Goal: Use online tool/utility: Utilize a website feature to perform a specific function

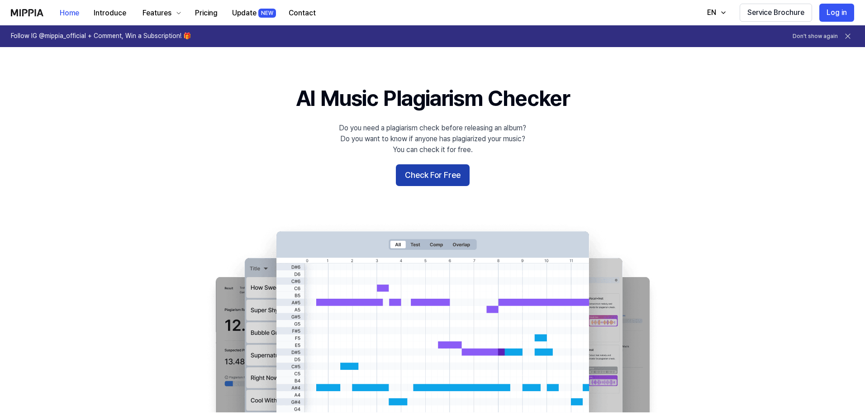
click at [436, 176] on button "Check For Free" at bounding box center [433, 175] width 74 height 22
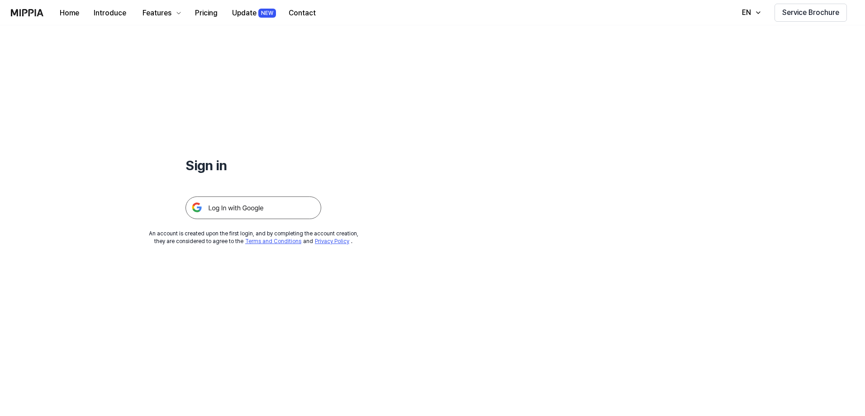
click at [277, 204] on img at bounding box center [253, 207] width 136 height 23
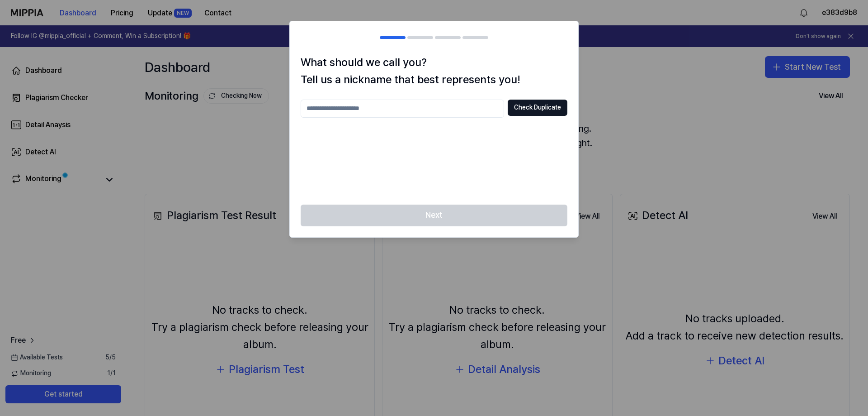
click at [417, 110] on input "text" at bounding box center [403, 108] width 204 height 18
paste input "text"
type input "*"
type input "*******"
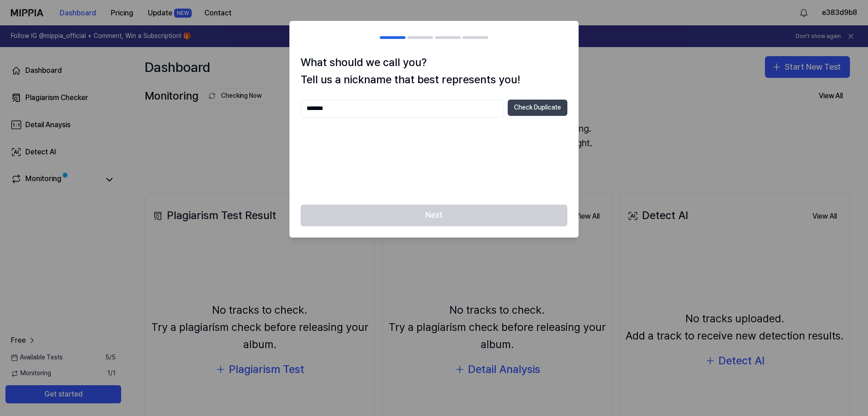
click at [526, 104] on button "Check Duplicate" at bounding box center [538, 107] width 60 height 16
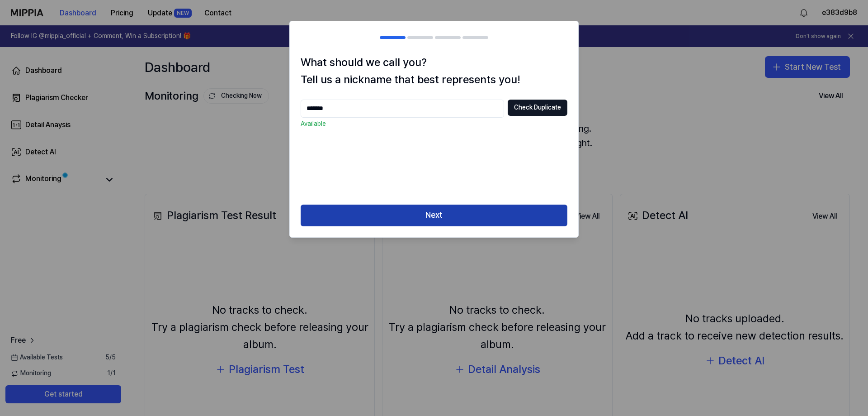
click at [437, 208] on button "Next" at bounding box center [434, 215] width 267 height 22
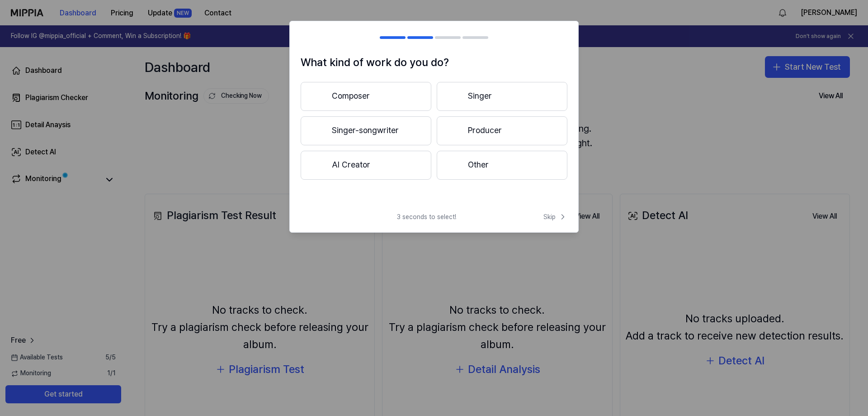
click at [502, 166] on button "Other" at bounding box center [502, 165] width 131 height 29
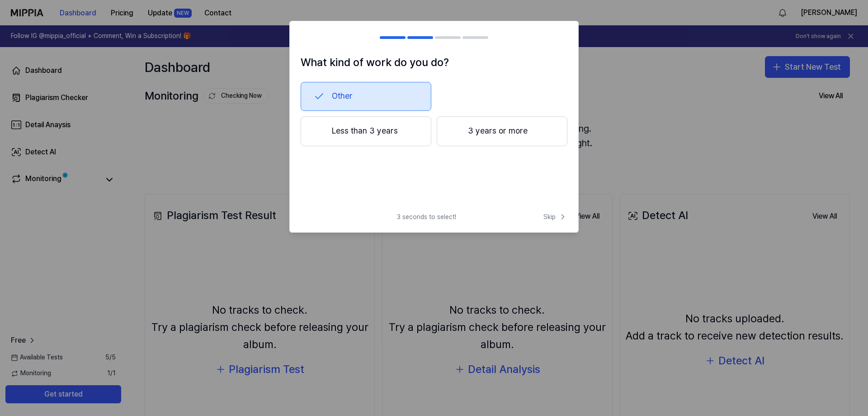
click at [405, 128] on button "Less than 3 years" at bounding box center [366, 131] width 131 height 30
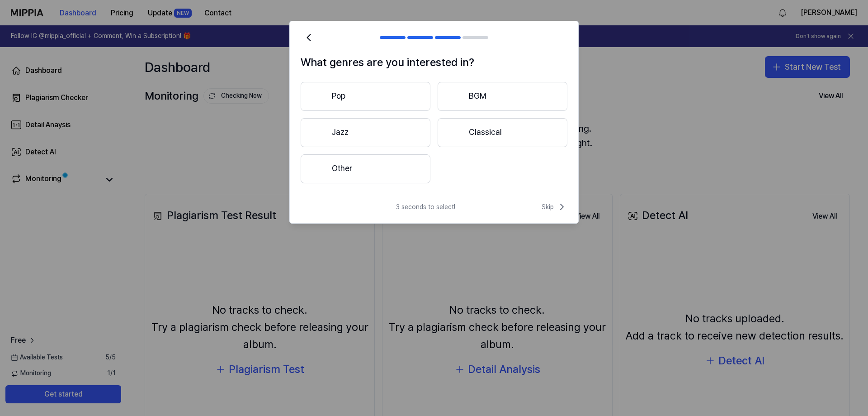
click at [405, 170] on button "Other" at bounding box center [366, 168] width 130 height 29
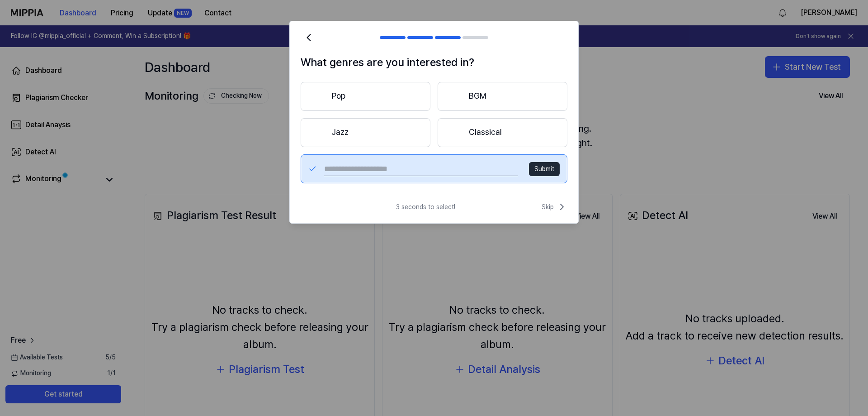
click at [489, 131] on button "Classical" at bounding box center [503, 132] width 130 height 29
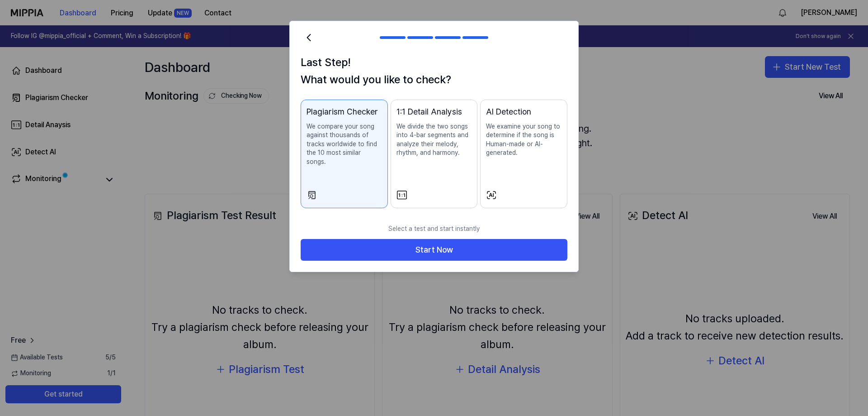
click at [551, 149] on p "We examine your song to determine if the song is Human-made or AI-generated." at bounding box center [524, 139] width 76 height 35
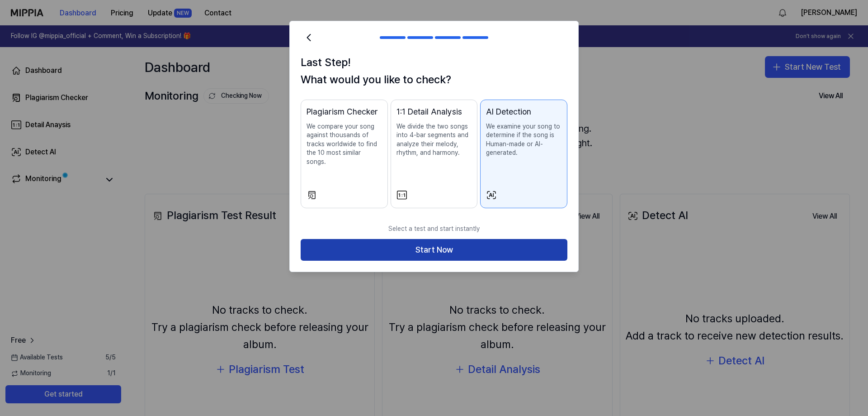
click at [440, 240] on button "Start Now" at bounding box center [434, 250] width 267 height 22
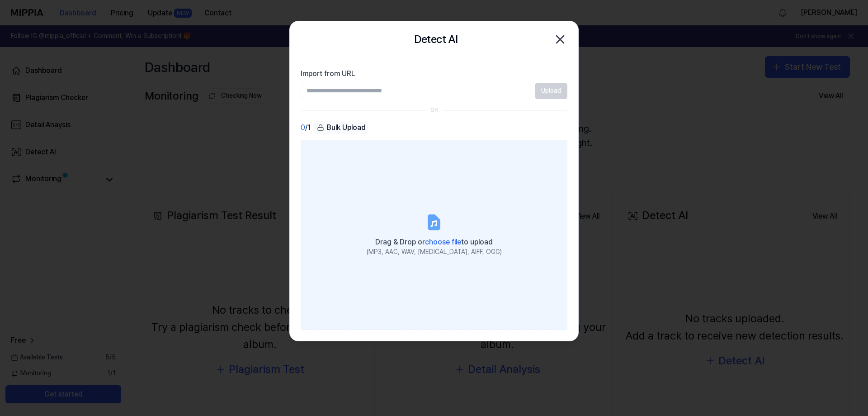
click at [451, 222] on label "Drag & Drop or choose file to upload (MP3, AAC, WAV, [MEDICAL_DATA], AIFF, OGG)" at bounding box center [434, 235] width 267 height 190
click at [0, 0] on input "Drag & Drop or choose file to upload (MP3, AAC, WAV, [MEDICAL_DATA], AIFF, OGG)" at bounding box center [0, 0] width 0 height 0
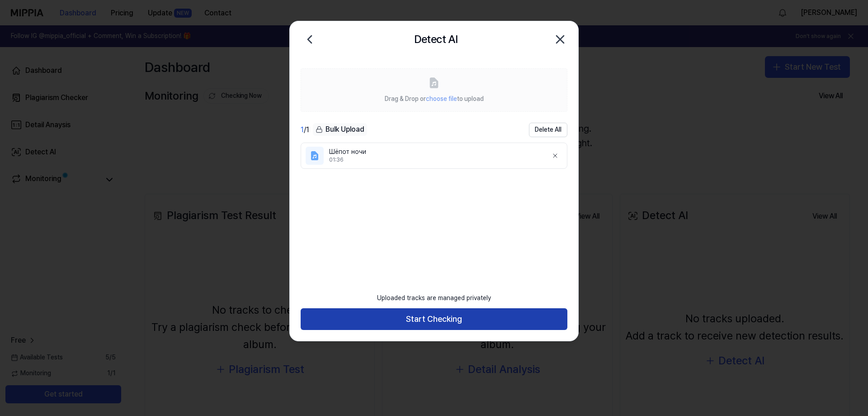
click at [450, 317] on button "Start Checking" at bounding box center [434, 319] width 267 height 22
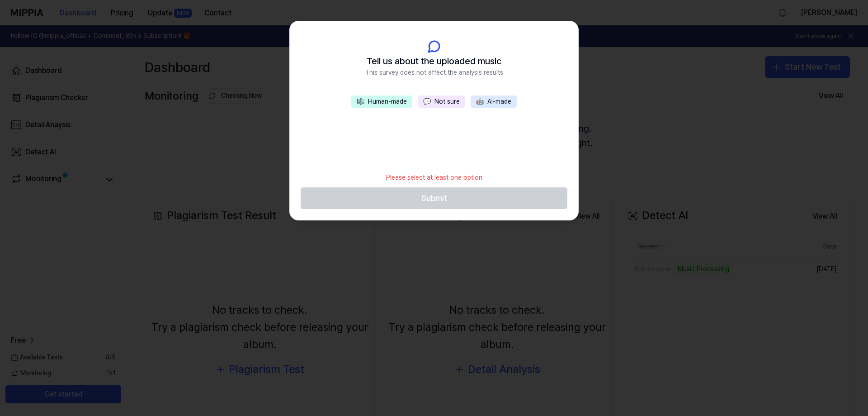
click at [392, 101] on button "🎼 Human-made" at bounding box center [381, 101] width 61 height 13
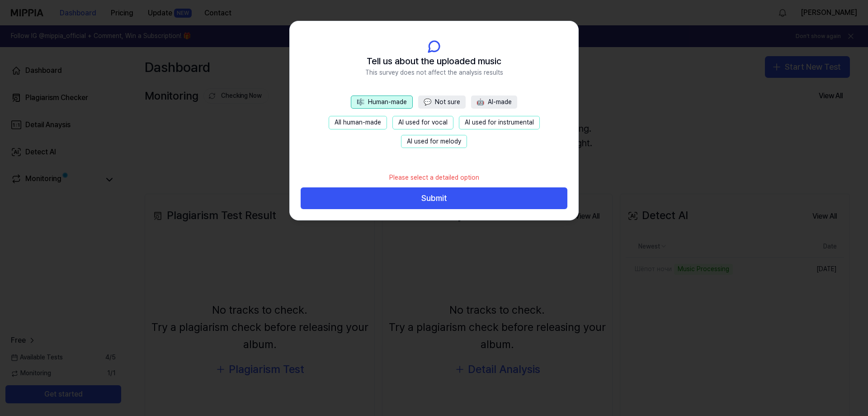
click at [365, 121] on button "All human-made" at bounding box center [358, 123] width 58 height 14
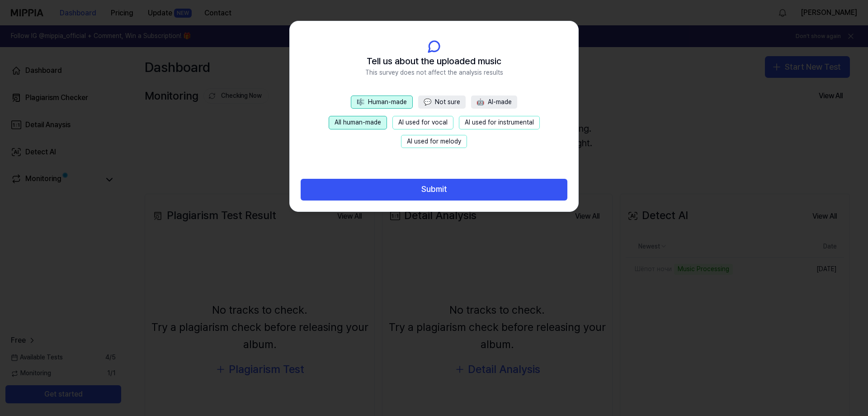
click at [446, 123] on button "AI used for vocal" at bounding box center [423, 123] width 61 height 14
click at [443, 137] on button "AI used for melody" at bounding box center [434, 142] width 66 height 14
click at [498, 124] on button "AI used for instrumental" at bounding box center [499, 123] width 81 height 14
click at [444, 175] on footer "Submit" at bounding box center [434, 184] width 267 height 33
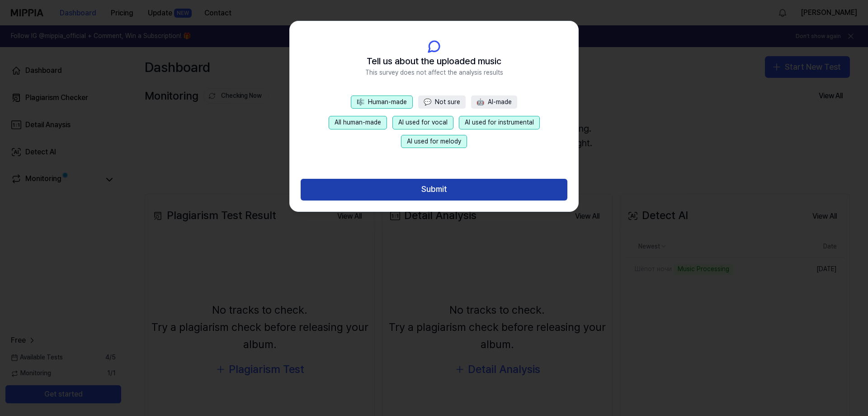
click at [441, 187] on button "Submit" at bounding box center [434, 190] width 267 height 22
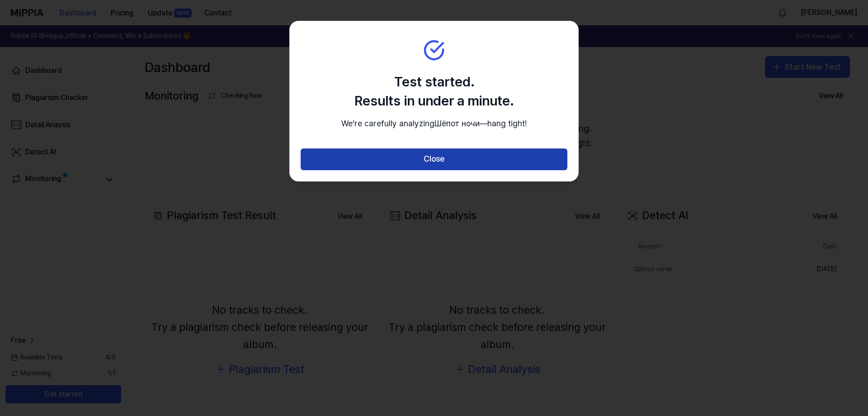
click at [453, 170] on button "Close" at bounding box center [434, 159] width 267 height 22
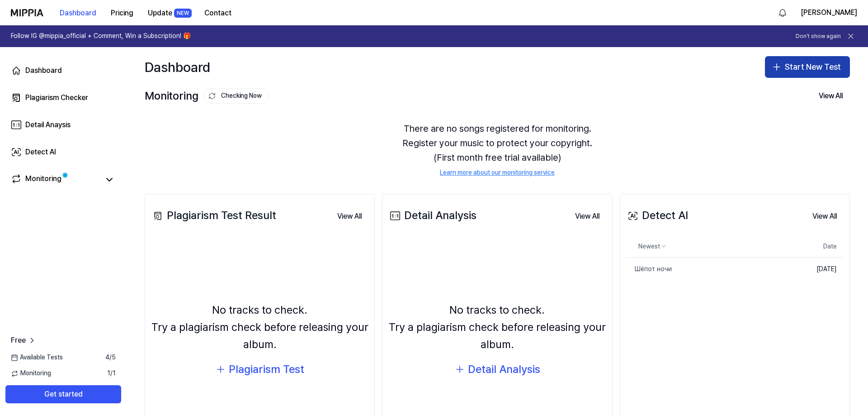
click at [785, 65] on button "Start New Test" at bounding box center [807, 67] width 85 height 22
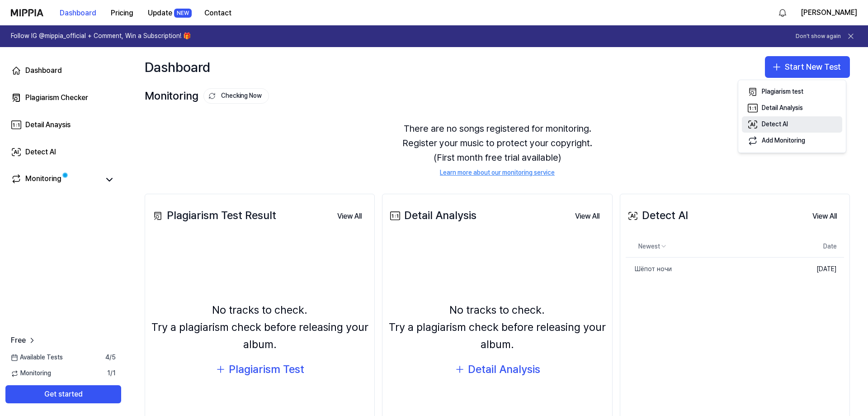
click at [781, 124] on div "Detect AI" at bounding box center [775, 124] width 26 height 9
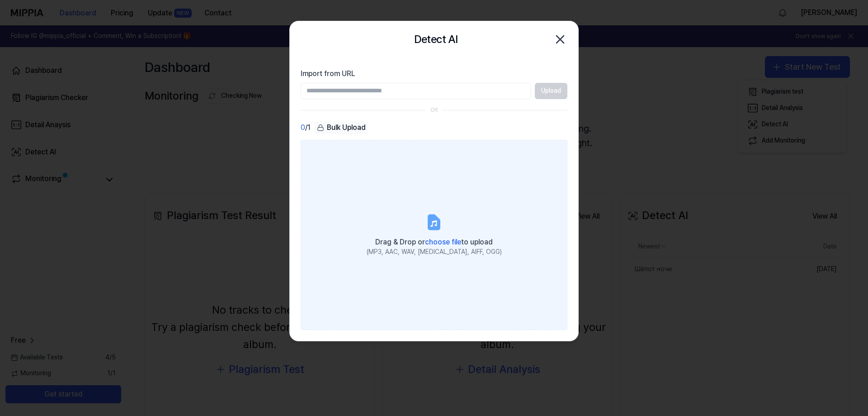
click at [434, 224] on icon at bounding box center [434, 222] width 11 height 14
click at [0, 0] on input "Drag & Drop or choose file to upload (MP3, AAC, WAV, [MEDICAL_DATA], AIFF, OGG)" at bounding box center [0, 0] width 0 height 0
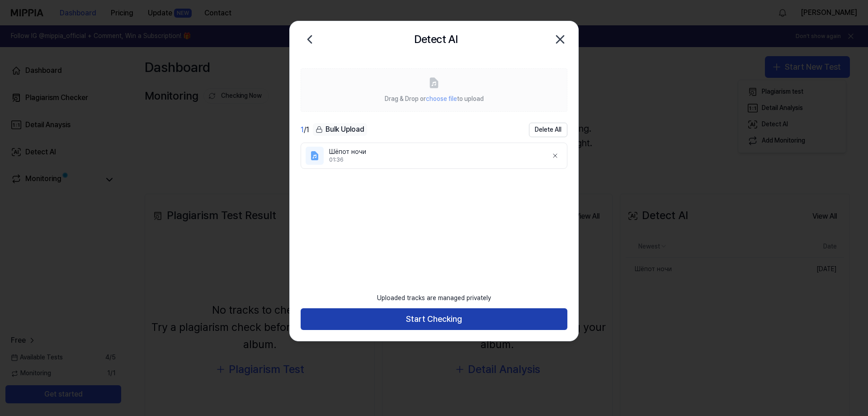
click at [437, 316] on button "Start Checking" at bounding box center [434, 319] width 267 height 22
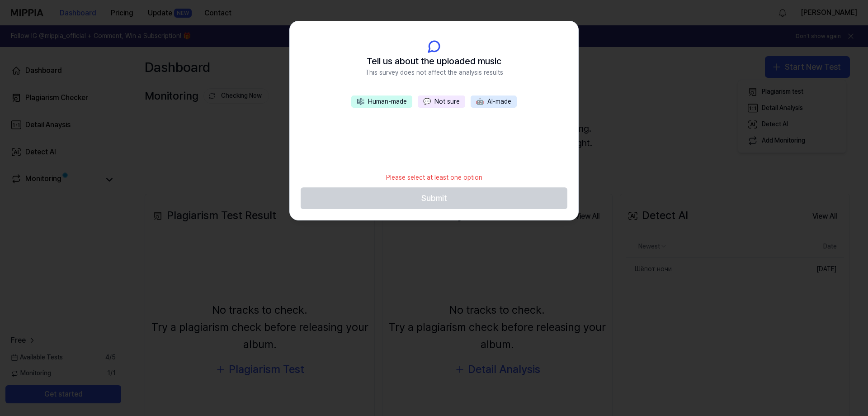
click at [492, 101] on button "🤖 AI-made" at bounding box center [494, 101] width 46 height 13
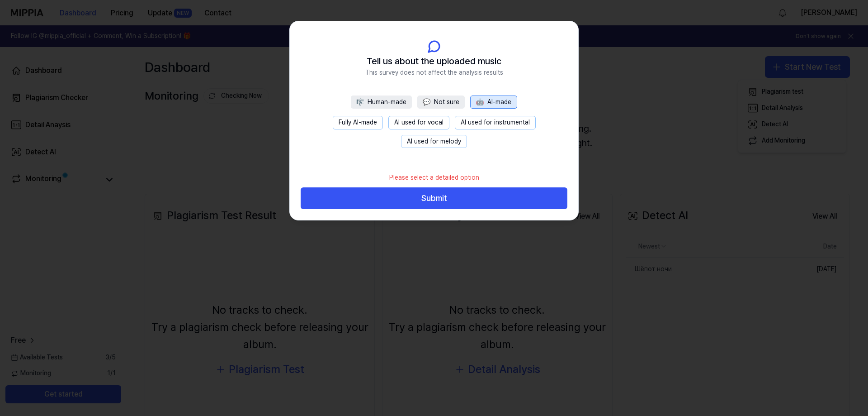
click at [378, 120] on button "Fully AI-made" at bounding box center [358, 123] width 50 height 14
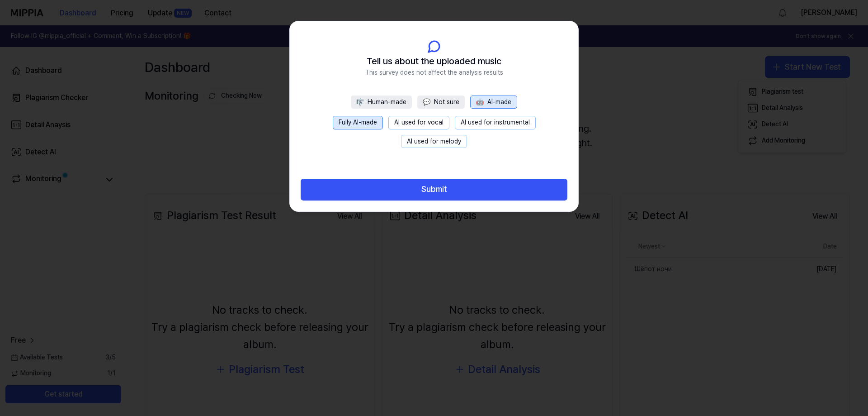
click at [440, 123] on button "AI used for vocal" at bounding box center [418, 123] width 61 height 14
click at [449, 138] on button "AI used for melody" at bounding box center [434, 142] width 66 height 14
click at [486, 120] on button "AI used for instrumental" at bounding box center [495, 123] width 81 height 14
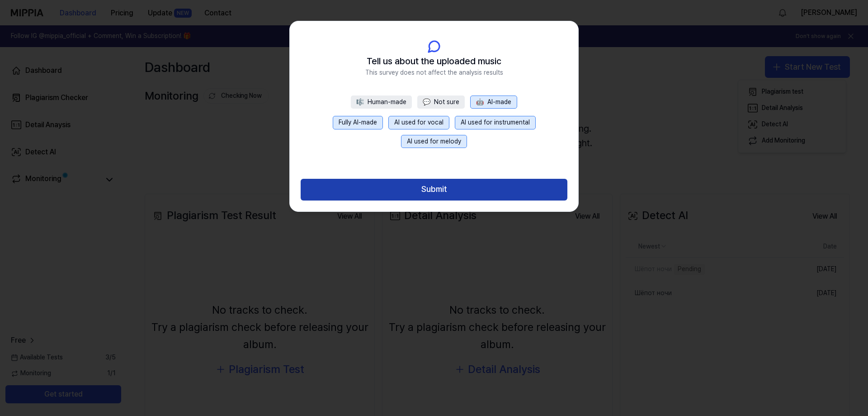
click at [473, 193] on button "Submit" at bounding box center [434, 190] width 267 height 22
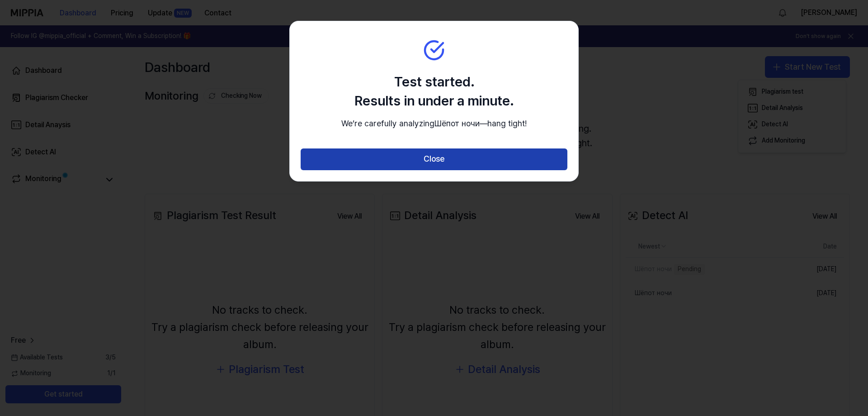
click at [441, 170] on button "Close" at bounding box center [434, 159] width 267 height 22
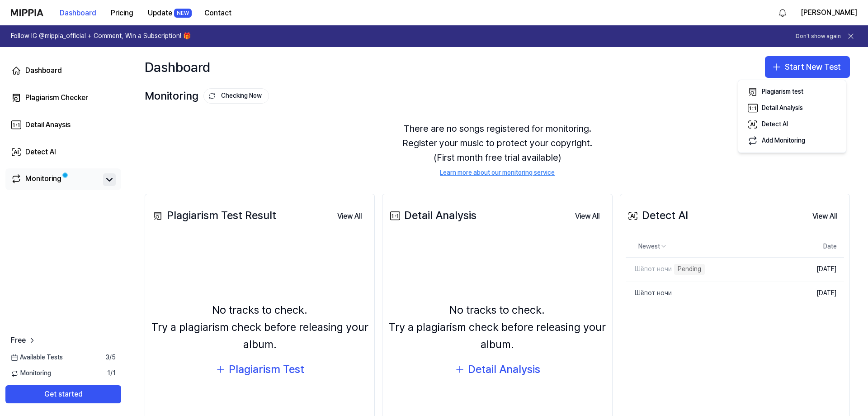
click at [104, 179] on button at bounding box center [109, 179] width 13 height 13
click at [109, 179] on icon at bounding box center [109, 179] width 5 height 3
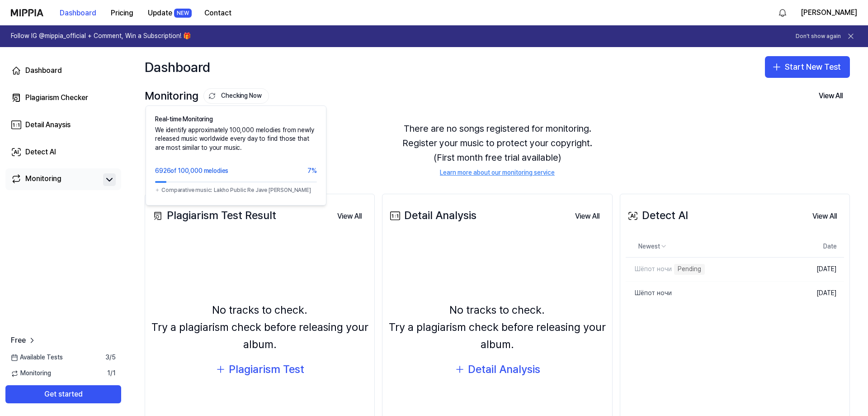
click at [228, 90] on button "Checking Now" at bounding box center [237, 95] width 66 height 15
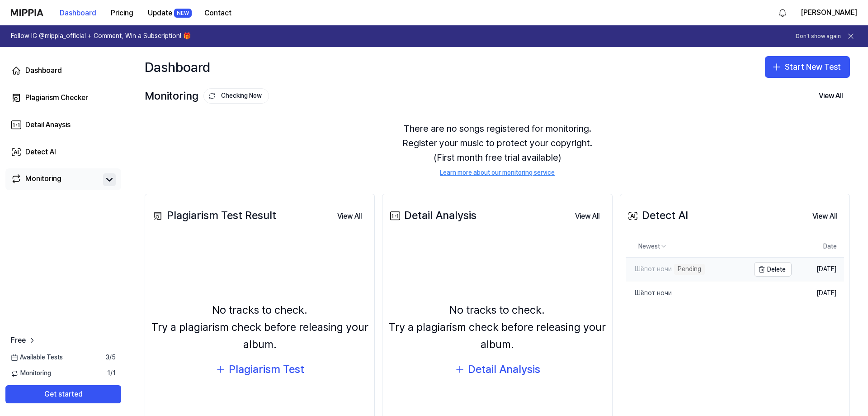
click at [728, 270] on link "Шёпот ночи Pending" at bounding box center [688, 269] width 124 height 24
click at [678, 266] on div "Pending" at bounding box center [689, 269] width 31 height 11
click at [270, 370] on div "Plagiarism Test" at bounding box center [267, 368] width 76 height 17
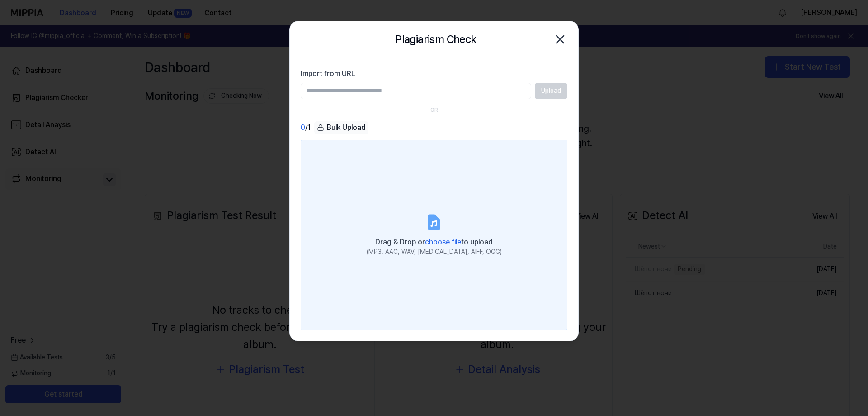
click at [404, 246] on span "Drag & Drop or choose file to upload" at bounding box center [434, 241] width 118 height 9
click at [0, 0] on input "Drag & Drop or choose file to upload (MP3, AAC, WAV, [MEDICAL_DATA], AIFF, OGG)" at bounding box center [0, 0] width 0 height 0
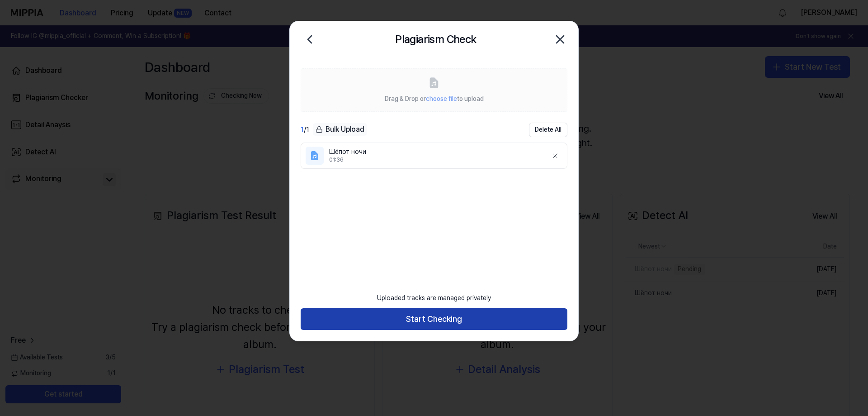
click at [444, 315] on button "Start Checking" at bounding box center [434, 319] width 267 height 22
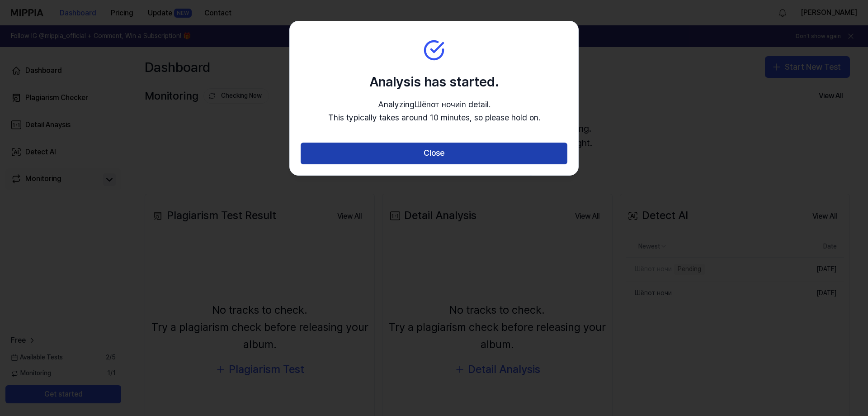
click at [426, 154] on button "Close" at bounding box center [434, 153] width 267 height 22
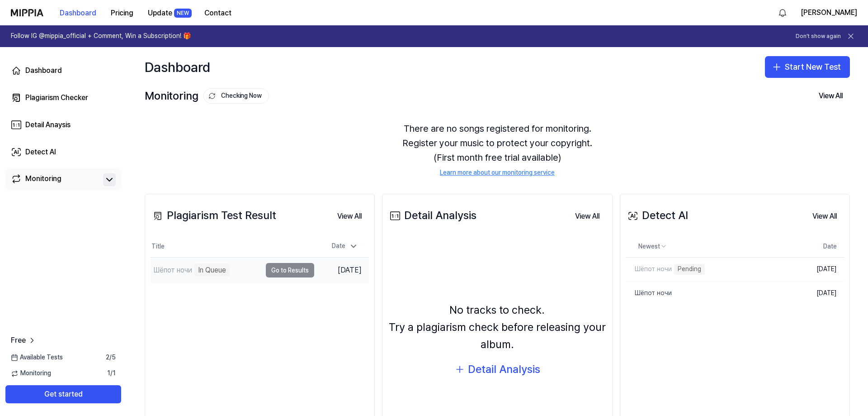
click at [283, 272] on td "Шёпот ночи In Queue Go to Results" at bounding box center [233, 269] width 164 height 25
click at [691, 292] on link "Шёпот ночи" at bounding box center [688, 293] width 124 height 24
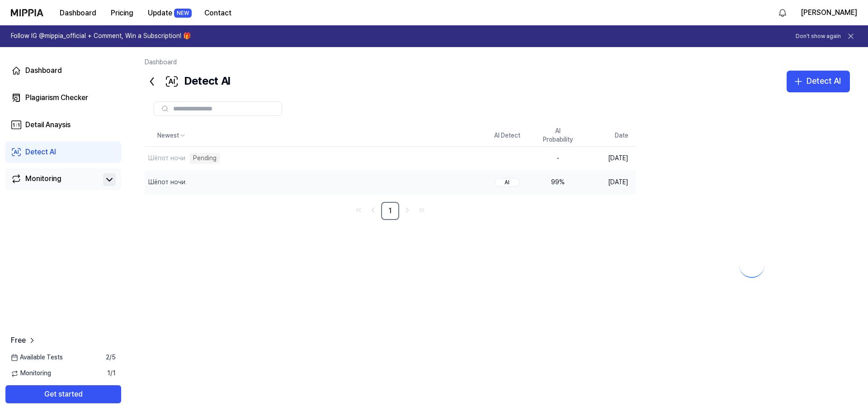
click at [712, 263] on div at bounding box center [752, 258] width 196 height 266
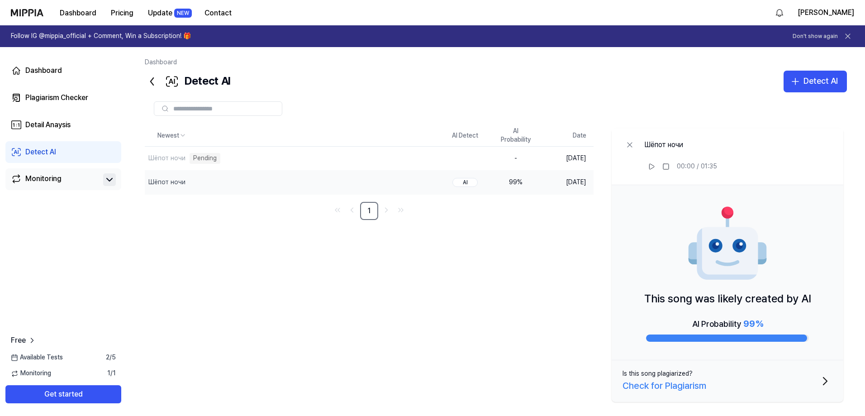
click at [516, 179] on div "99 %" at bounding box center [515, 182] width 36 height 9
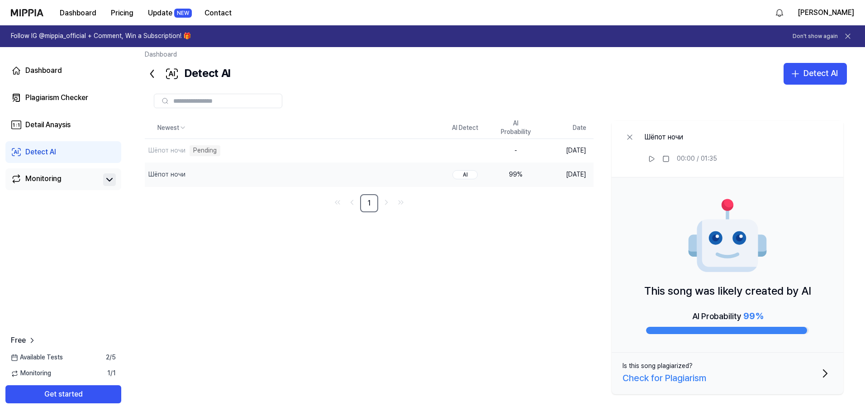
click at [774, 374] on button "Is this song plagiarized? Check for Plagiarism" at bounding box center [727, 373] width 232 height 42
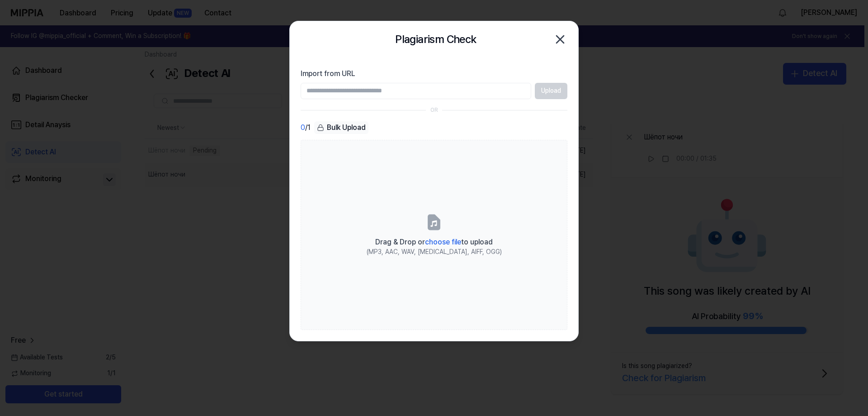
click at [555, 37] on icon "button" at bounding box center [560, 39] width 14 height 14
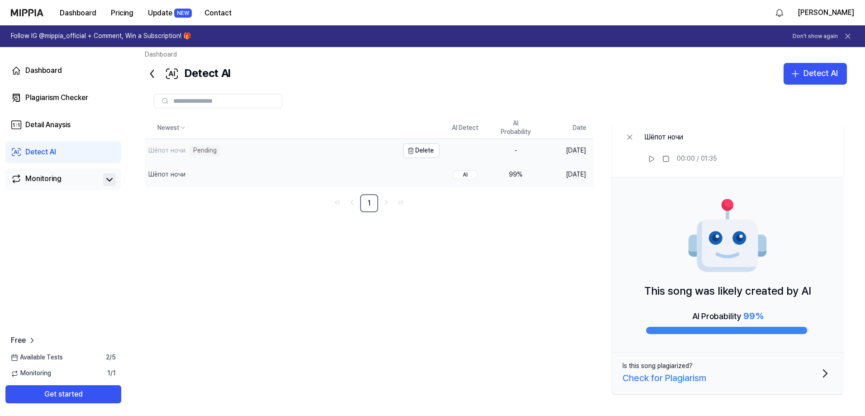
click at [253, 148] on div "Шёпот ночи Pending" at bounding box center [272, 151] width 254 height 24
click at [264, 166] on div "Шёпот ночи" at bounding box center [272, 175] width 254 height 24
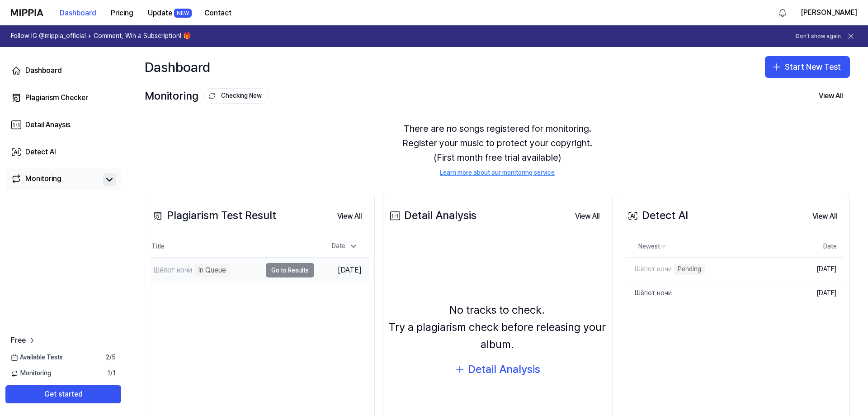
click at [232, 264] on div "Шёпот ночи In Queue" at bounding box center [206, 269] width 111 height 25
click at [277, 270] on td "Шёпот ночи In Queue Go to Results" at bounding box center [233, 269] width 164 height 25
click at [511, 365] on div "Detail Analysis" at bounding box center [504, 368] width 72 height 17
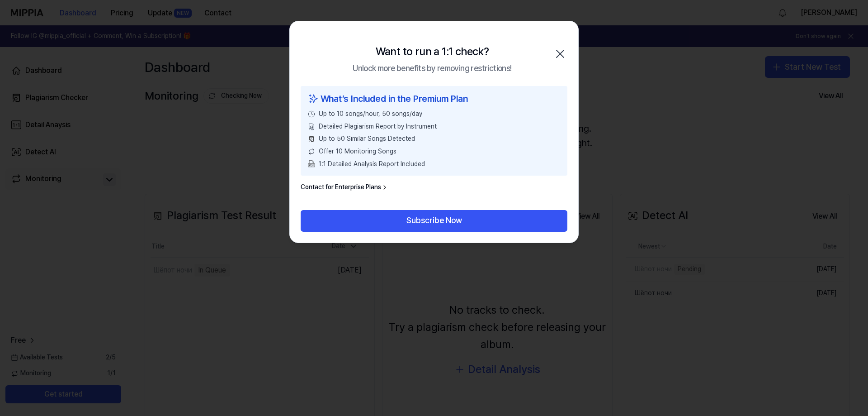
click at [558, 50] on icon "button" at bounding box center [560, 54] width 14 height 14
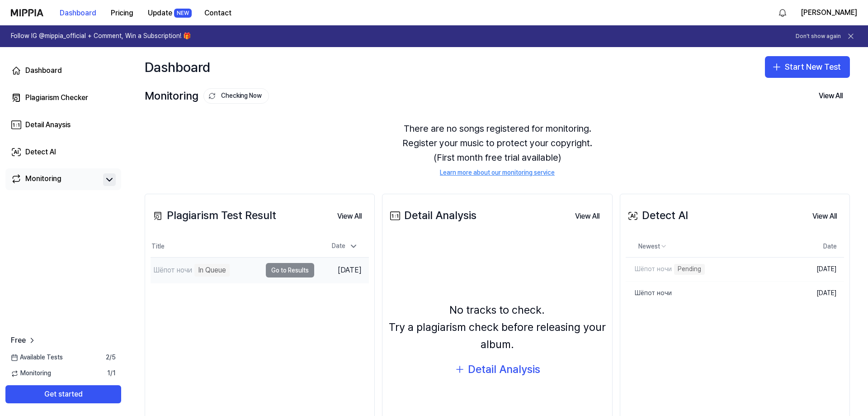
click at [247, 270] on div "Шёпот ночи In Queue" at bounding box center [206, 269] width 111 height 25
click at [188, 267] on div "Шёпот ночи" at bounding box center [172, 270] width 39 height 11
click at [280, 270] on td "Шёпот ночи Analyze Music Notes Go to Results" at bounding box center [233, 269] width 164 height 25
click at [282, 265] on button "Go to Results" at bounding box center [290, 270] width 48 height 14
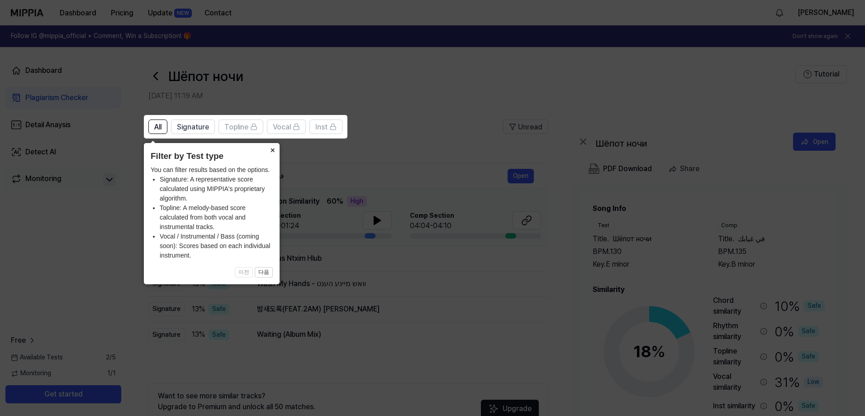
click at [273, 150] on button "×" at bounding box center [272, 149] width 14 height 13
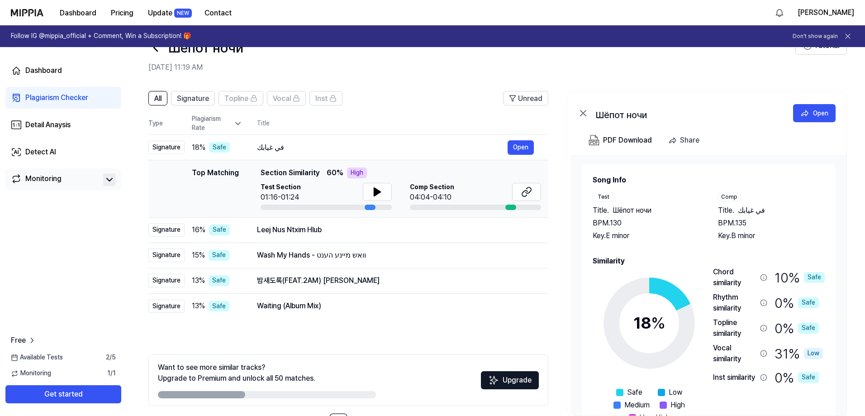
scroll to position [62, 0]
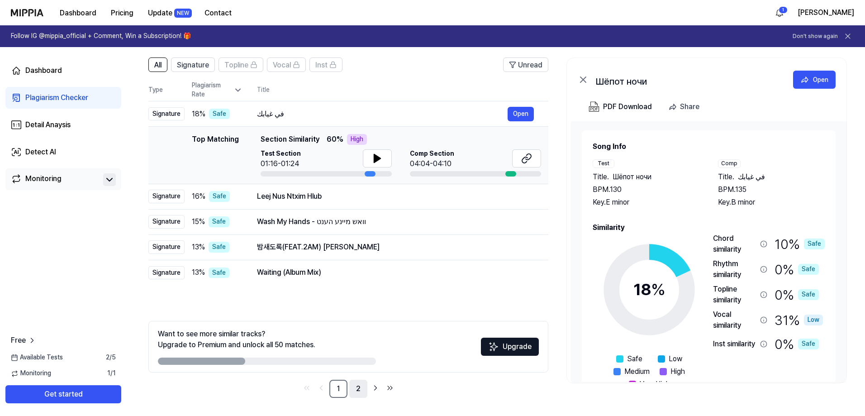
click at [356, 386] on link "2" at bounding box center [358, 388] width 18 height 18
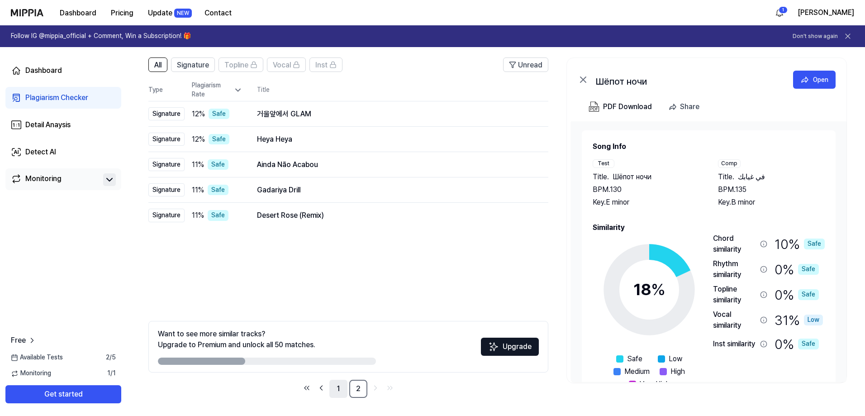
click at [335, 385] on link "1" at bounding box center [338, 388] width 18 height 18
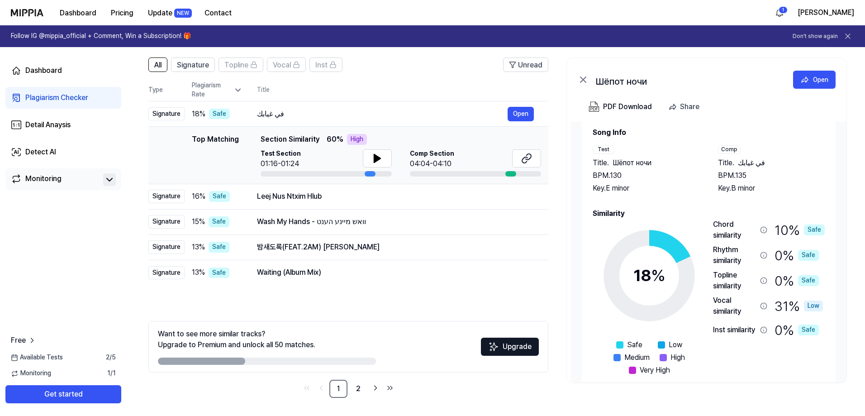
scroll to position [28, 0]
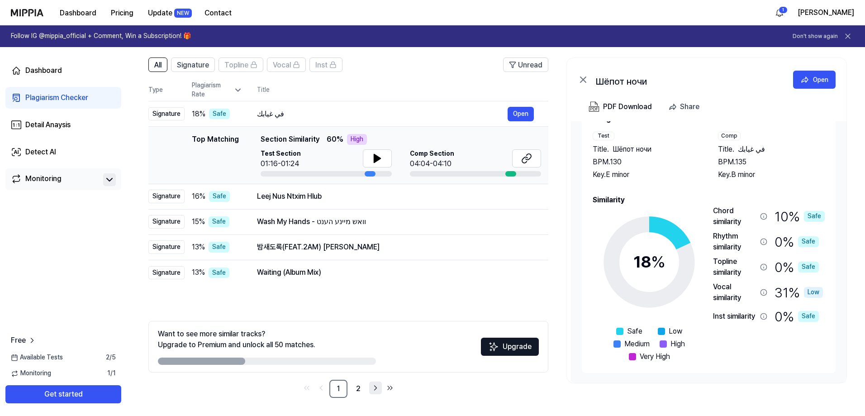
click at [376, 390] on icon "Go to next page" at bounding box center [375, 387] width 9 height 11
